Goal: Information Seeking & Learning: Learn about a topic

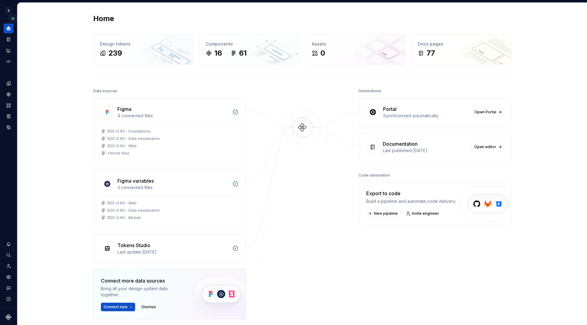
click at [14, 19] on button "Expand sidebar" at bounding box center [13, 18] width 9 height 9
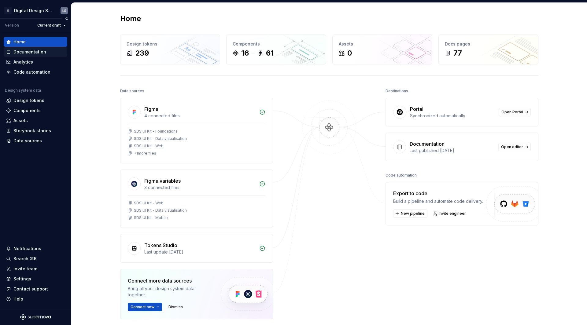
click at [44, 49] on div "Documentation" at bounding box center [29, 52] width 33 height 6
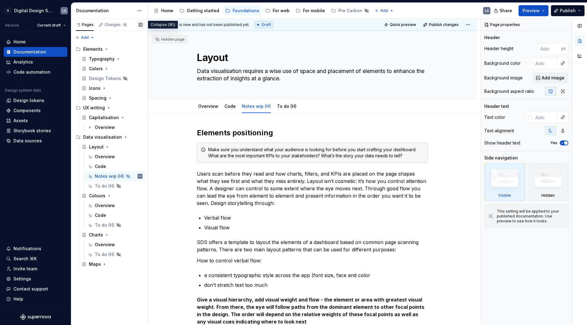
click at [141, 26] on button "button" at bounding box center [140, 24] width 9 height 9
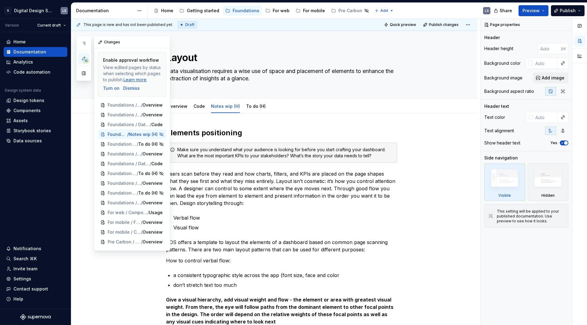
click at [87, 117] on div "15 Pages Add Accessibility guide for tree Page tree. Navigate the tree with the…" at bounding box center [123, 143] width 94 height 215
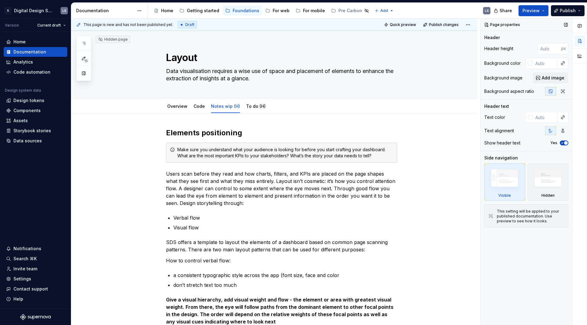
click at [572, 225] on div "Page properties Header Header height px Background color Background image Add i…" at bounding box center [526, 172] width 91 height 307
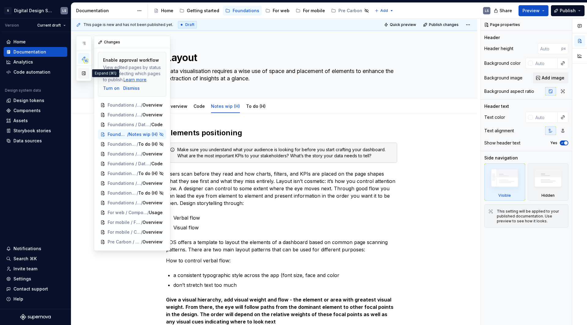
click at [83, 70] on button "button" at bounding box center [83, 73] width 11 height 11
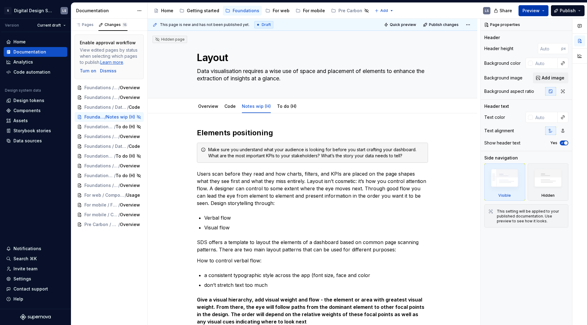
click at [534, 13] on span "Preview" at bounding box center [531, 11] width 17 height 6
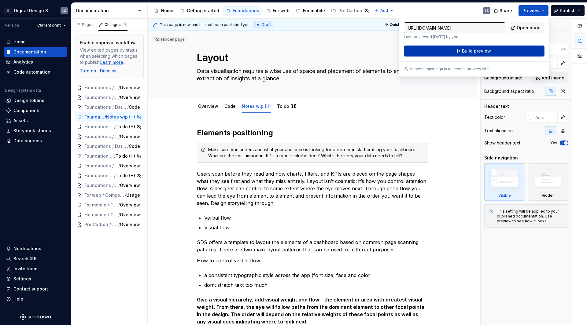
click at [500, 49] on button "Build preview" at bounding box center [474, 51] width 141 height 11
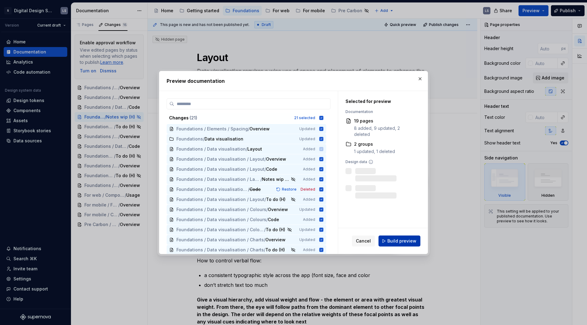
click at [394, 241] on span "Build preview" at bounding box center [402, 241] width 29 height 6
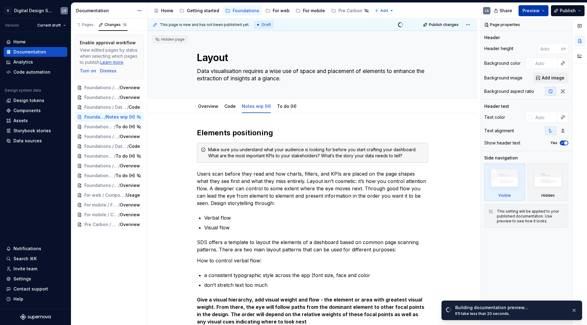
click at [536, 9] on span "Preview" at bounding box center [531, 11] width 17 height 6
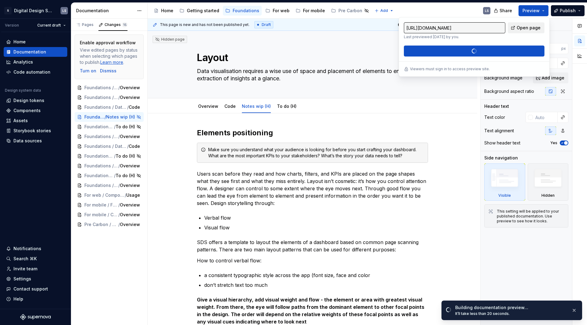
click at [520, 26] on span "Open page" at bounding box center [529, 28] width 24 height 6
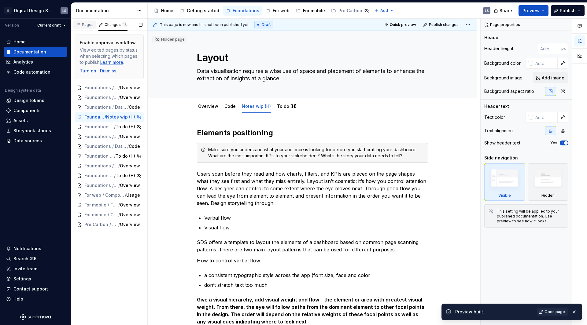
click at [87, 25] on div "Pages" at bounding box center [85, 24] width 18 height 5
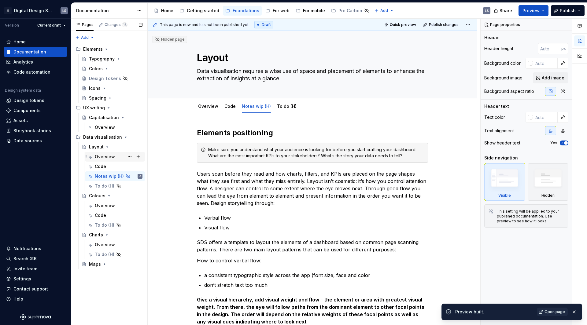
click at [99, 156] on div "Overview" at bounding box center [105, 157] width 20 height 6
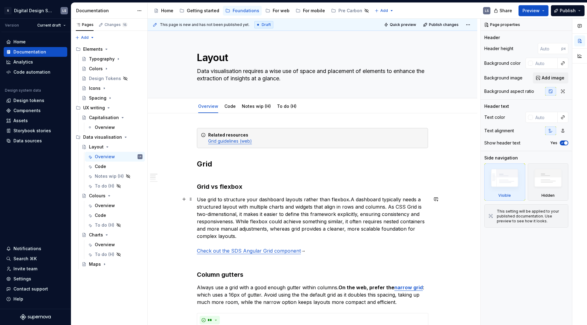
type textarea "*"
click at [206, 198] on p "Use grid to structure your dashboard layouts rather than flexbox . A dashboard …" at bounding box center [312, 225] width 231 height 59
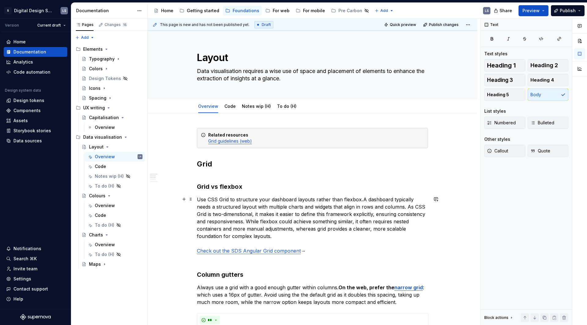
click at [323, 199] on p "Use CSS Grid to structure your dashboard layouts rather than flexbox . A dashbo…" at bounding box center [312, 225] width 231 height 59
drag, startPoint x: 356, startPoint y: 201, endPoint x: 313, endPoint y: 198, distance: 43.2
click at [313, 198] on p "Use CSS Grid to structure your dashboard layouts rather than flexbox . A dashbo…" at bounding box center [312, 225] width 231 height 59
click at [227, 199] on p "Use CSS Grid to structure your dashboard layouts . A dashboard typically needs …" at bounding box center [312, 225] width 231 height 59
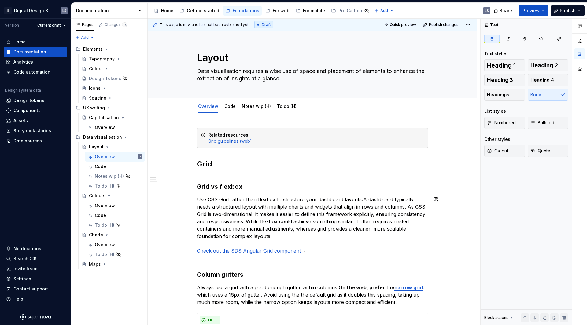
click at [362, 198] on strong "." at bounding box center [363, 200] width 2 height 6
click at [295, 197] on p "Use CSS Grid rather than flexbox to structure your dashboard layouts . A dashbo…" at bounding box center [312, 225] width 231 height 59
click at [221, 207] on p "Use CSS Grid rather than flexbox to layout your dashboards . A dashboard typica…" at bounding box center [312, 225] width 231 height 59
click at [213, 214] on p "Use CSS Grid rather than flexbox to layout your dashboards . A dashboard typica…" at bounding box center [312, 225] width 231 height 59
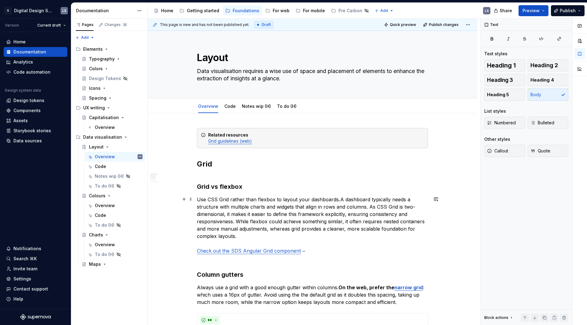
click at [291, 213] on p "Use CSS Grid rather than flexbox to layout your dashboards . A dashboard typica…" at bounding box center [312, 225] width 231 height 59
drag, startPoint x: 251, startPoint y: 222, endPoint x: 237, endPoint y: 219, distance: 14.9
click at [237, 219] on p "Use CSS Grid rather than flexbox to layout your dashboards . A dashboard typica…" at bounding box center [312, 225] width 231 height 59
click at [265, 222] on p "Use CSS Grid rather than flexbox to layout your dashboards . A dashboard typica…" at bounding box center [312, 225] width 231 height 59
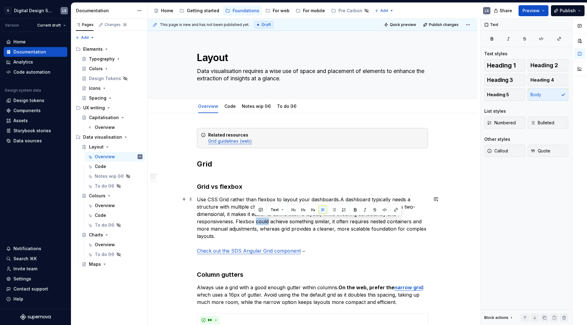
click at [265, 222] on p "Use CSS Grid rather than flexbox to layout your dashboards . A dashboard typica…" at bounding box center [312, 225] width 231 height 59
click at [243, 222] on p "Use CSS Grid rather than flexbox to layout your dashboards . A dashboard typica…" at bounding box center [312, 225] width 231 height 59
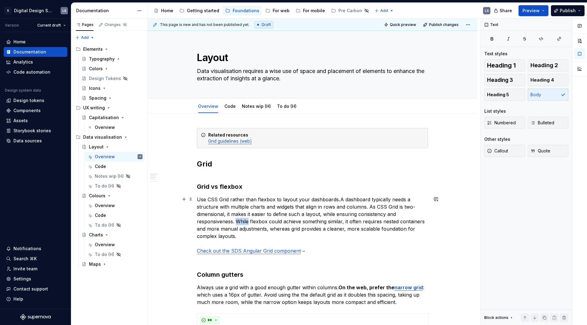
click at [243, 222] on p "Use CSS Grid rather than flexbox to layout your dashboards . A dashboard typica…" at bounding box center [312, 225] width 231 height 59
click at [283, 237] on p "Use CSS Grid rather than flexbox to layout your dashboards . A dashboard typica…" at bounding box center [312, 225] width 231 height 59
click at [330, 216] on p "Use CSS Grid rather than flexbox to layout your dashboards . A dashboard typica…" at bounding box center [312, 225] width 231 height 59
click at [369, 206] on p "Use CSS Grid rather than flexbox to layout your dashboards . A dashboard typica…" at bounding box center [312, 225] width 231 height 59
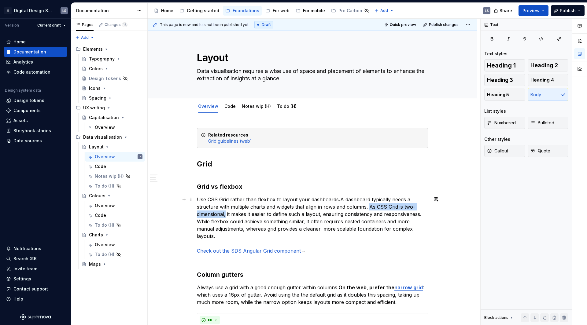
click at [226, 215] on p "Use CSS Grid rather than flexbox to layout your dashboards . A dashboard typica…" at bounding box center [312, 225] width 231 height 59
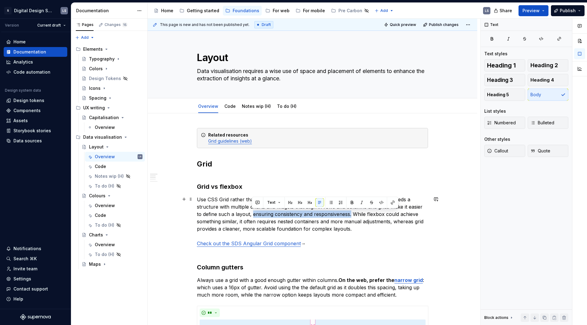
drag, startPoint x: 253, startPoint y: 214, endPoint x: 351, endPoint y: 215, distance: 97.9
click at [351, 215] on p "Use CSS Grid rather than flexbox to layout your dashboards . A dashboard typica…" at bounding box center [312, 221] width 231 height 51
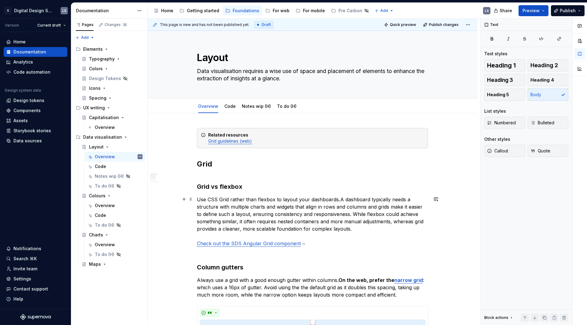
click at [368, 215] on p "Use CSS Grid rather than flexbox to layout your dashboards . A dashboard typica…" at bounding box center [312, 221] width 231 height 51
click at [364, 224] on p "Use CSS Grid rather than flexbox to layout your dashboards . A dashboard typica…" at bounding box center [312, 221] width 231 height 51
click at [258, 200] on p "Use CSS Grid rather than flexbox to layout your dashboards . A dashboard typica…" at bounding box center [312, 221] width 231 height 51
click at [296, 228] on p "Use CSS Grid rather than Flexbox to layout your dashboards . A dashboard typica…" at bounding box center [312, 221] width 231 height 51
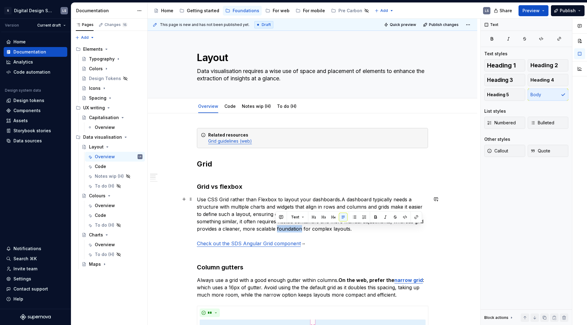
click at [296, 228] on p "Use CSS Grid rather than Flexbox to layout your dashboards . A dashboard typica…" at bounding box center [312, 221] width 231 height 51
click at [329, 229] on p "Use CSS Grid rather than Flexbox to layout your dashboards . A dashboard typica…" at bounding box center [312, 221] width 231 height 51
click at [340, 229] on p "Use CSS Grid rather than Flexbox to layout your dashboards . A dashboard typica…" at bounding box center [312, 221] width 231 height 51
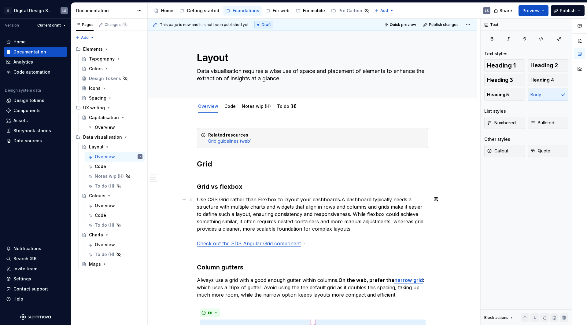
click at [326, 247] on p "Use CSS Grid rather than Flexbox to layout your dashboards . A dashboard typica…" at bounding box center [312, 221] width 231 height 51
click at [284, 263] on h3 "Column gutters" at bounding box center [312, 263] width 231 height 17
click at [238, 174] on h3 "Grid vs flexbox" at bounding box center [312, 182] width 231 height 17
click at [198, 198] on p "Use CSS Grid rather than Flexbox to layout your dashboards . A dashboard typica…" at bounding box center [312, 221] width 231 height 51
click at [255, 205] on p "On the web, always use CSS Grid rather than Flexbox to layout your dashboards .…" at bounding box center [312, 221] width 231 height 51
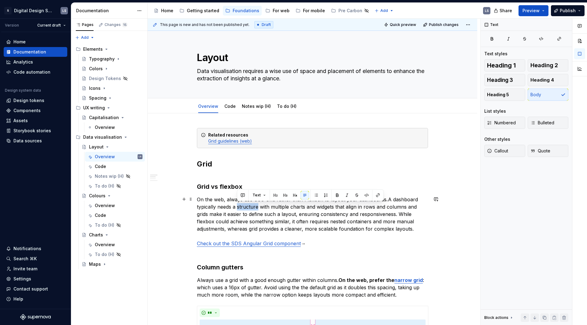
click at [255, 205] on p "On the web, always use CSS Grid rather than Flexbox to layout your dashboards .…" at bounding box center [312, 221] width 231 height 51
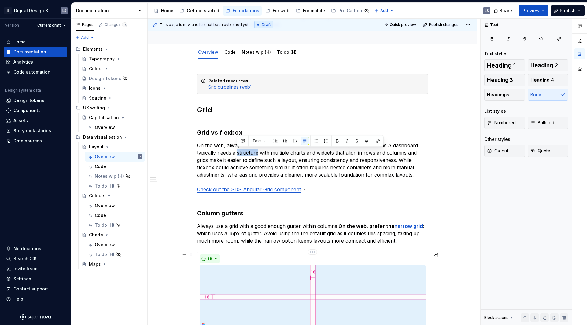
scroll to position [56, 0]
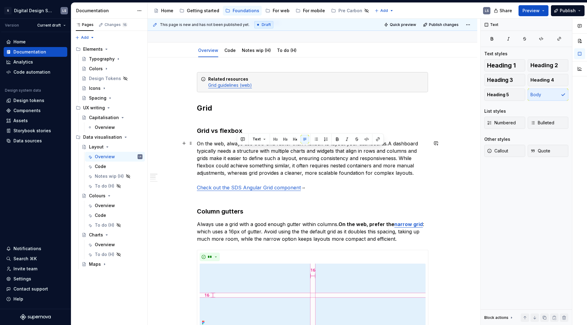
click at [225, 150] on p "On the web, always use CSS Grid rather than Flexbox to layout your dashboards .…" at bounding box center [312, 165] width 231 height 51
drag, startPoint x: 226, startPoint y: 144, endPoint x: 195, endPoint y: 145, distance: 30.9
click at [336, 189] on p "On the web, always use CSS Grid rather than Flexbox to layout your dashboards .…" at bounding box center [312, 165] width 231 height 51
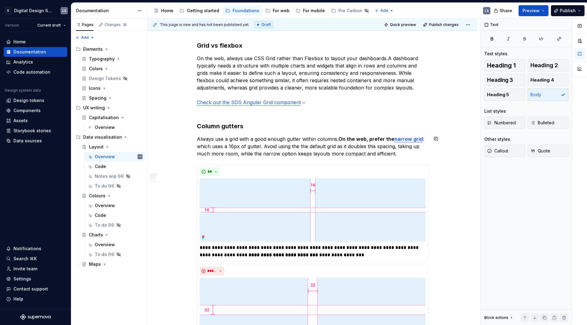
scroll to position [0, 0]
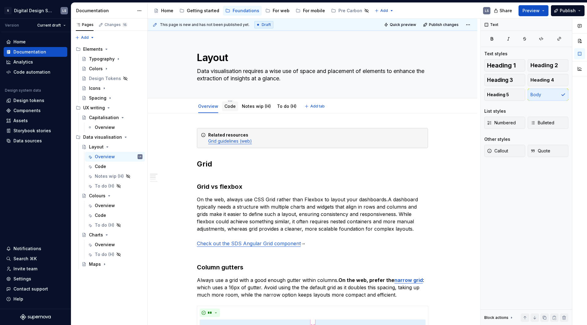
click at [225, 106] on link "Code" at bounding box center [230, 106] width 11 height 5
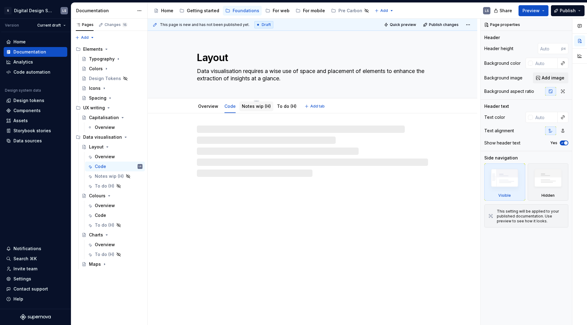
click at [254, 107] on link "Notes wip (H)" at bounding box center [256, 106] width 29 height 5
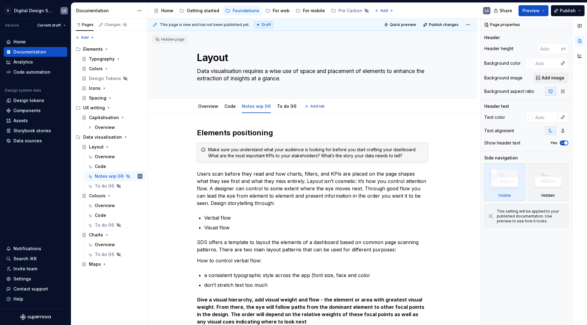
type textarea "*"
click at [421, 149] on div "Make sure you understand what your audience is looking for before you start cra…" at bounding box center [316, 153] width 216 height 12
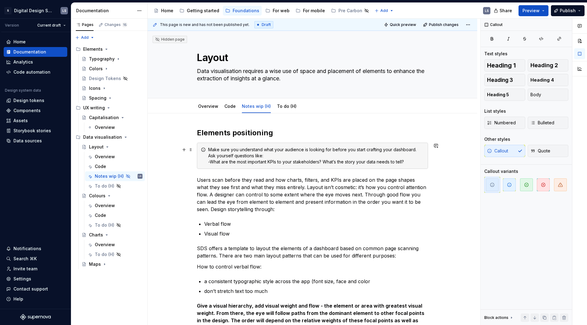
click at [416, 148] on div "Make sure you understand what your audience is looking for before you start cra…" at bounding box center [316, 156] width 216 height 18
click at [216, 162] on div "Make sure you understand what your audience is looking for before you start cra…" at bounding box center [316, 156] width 216 height 18
click at [323, 162] on div "Make sure you understand what your audience is looking for before you start cra…" at bounding box center [316, 156] width 216 height 18
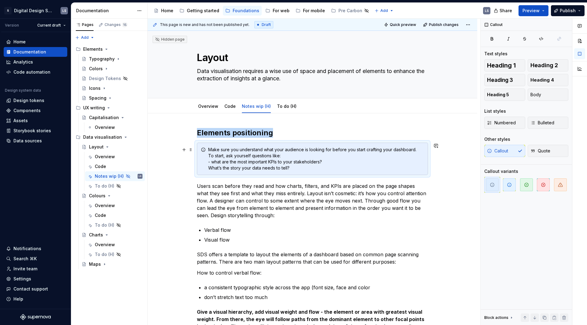
click at [284, 162] on div "Make sure you understand what your audience is looking for before you start cra…" at bounding box center [316, 159] width 216 height 24
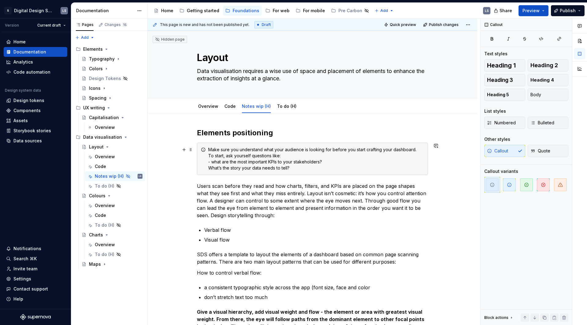
click at [210, 167] on div "Make sure you understand what your audience is looking for before you start cra…" at bounding box center [316, 159] width 216 height 24
click at [250, 168] on div "Make sure you understand what your audience is looking for before you start cra…" at bounding box center [316, 159] width 216 height 24
click at [221, 166] on div "Make sure you understand what your audience is looking for before you start cra…" at bounding box center [316, 159] width 216 height 24
click at [251, 167] on div "Make sure you understand what your audience is looking for before you start cra…" at bounding box center [316, 159] width 216 height 24
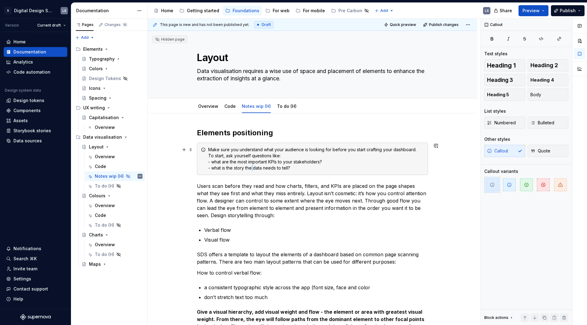
click at [251, 167] on div "Make sure you understand what your audience is looking for before you start cra…" at bounding box center [316, 159] width 216 height 24
click at [250, 167] on div "Make sure you understand what your audience is looking for before you start cra…" at bounding box center [316, 159] width 216 height 24
click at [247, 169] on div "Make sure you understand what your audience is looking for before you start cra…" at bounding box center [316, 159] width 216 height 24
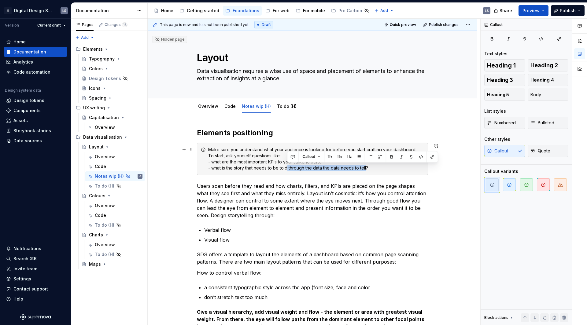
click at [288, 169] on div "Make sure you understand what your audience is looking for before you start cra…" at bounding box center [316, 159] width 216 height 24
click at [282, 211] on p "Users scan before they read and how charts, filters, and KPIs are placed on the…" at bounding box center [312, 201] width 231 height 37
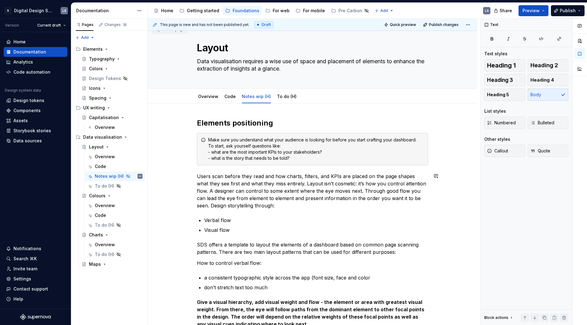
scroll to position [11, 0]
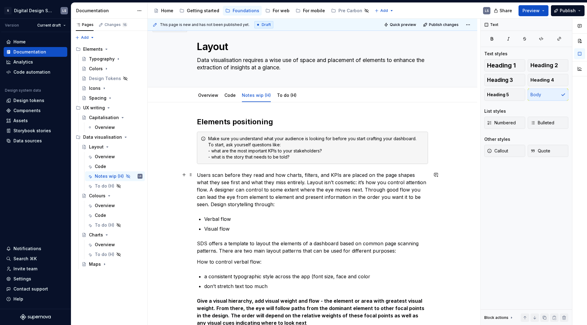
click at [334, 181] on p "Users scan before they read and how charts, filters, and KPIs are placed on the…" at bounding box center [312, 190] width 231 height 37
click at [208, 100] on div "Overview" at bounding box center [208, 95] width 25 height 11
click at [209, 96] on link "Overview" at bounding box center [208, 95] width 20 height 5
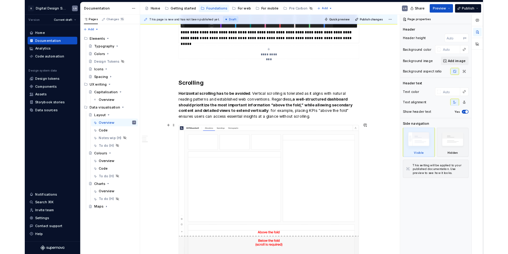
scroll to position [1301, 0]
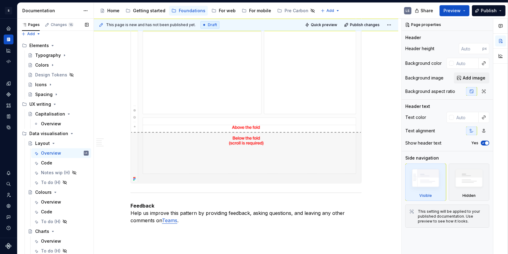
scroll to position [2, 0]
type textarea "*"
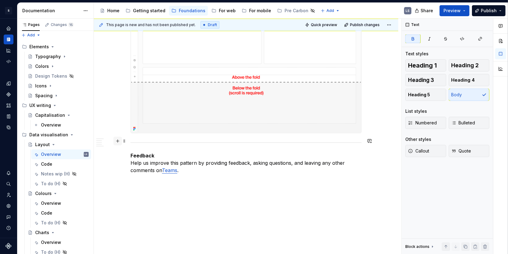
click at [118, 140] on button "button" at bounding box center [117, 141] width 9 height 9
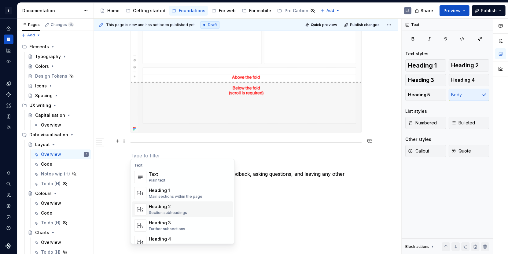
click at [156, 205] on div "Heading 2" at bounding box center [168, 207] width 38 height 6
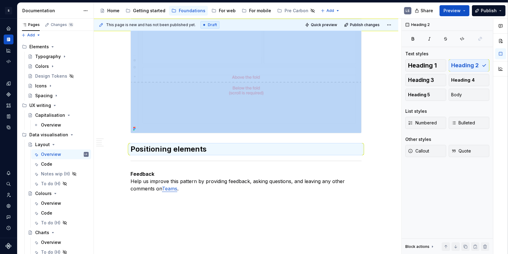
click at [129, 137] on div "This page is new and has not been published yet. Draft Quick preview Publish ch…" at bounding box center [248, 137] width 308 height 236
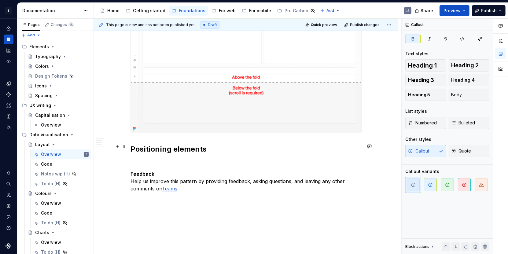
click at [131, 146] on h2 "Positioning elements" at bounding box center [246, 149] width 231 height 10
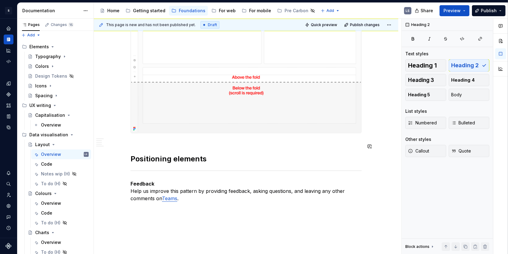
click at [215, 158] on h2 "Positioning elements" at bounding box center [246, 154] width 231 height 20
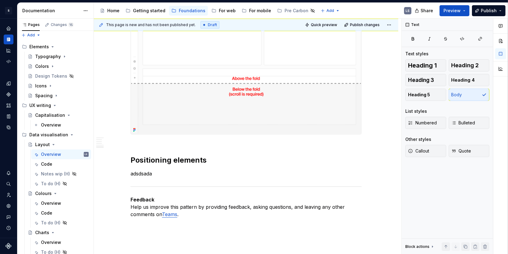
type textarea "*"
